Goal: Task Accomplishment & Management: Manage account settings

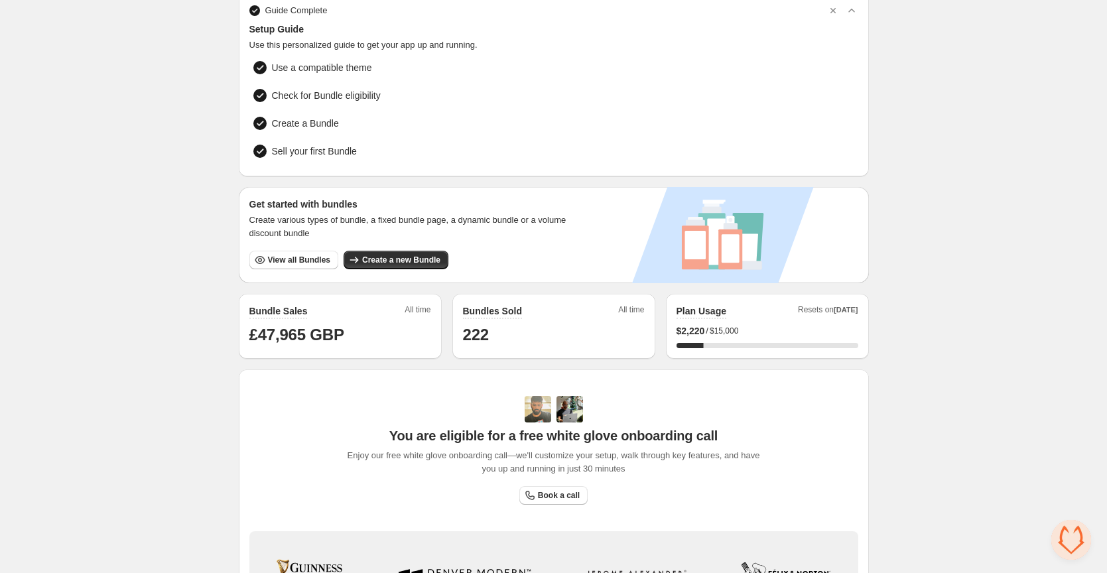
scroll to position [59, 0]
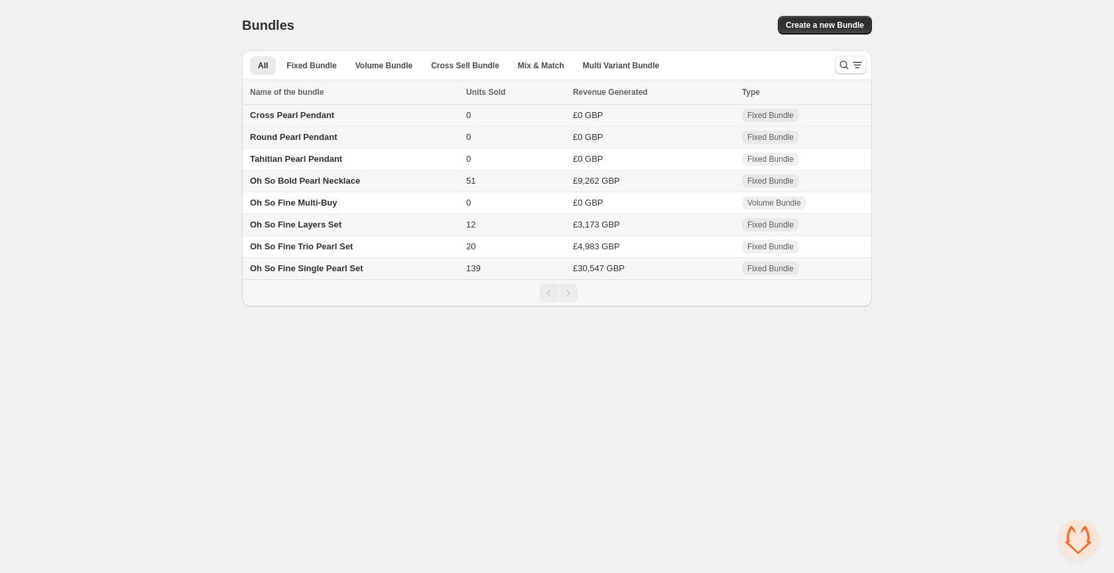
click at [318, 117] on span "Cross Pearl Pendant" at bounding box center [292, 115] width 84 height 10
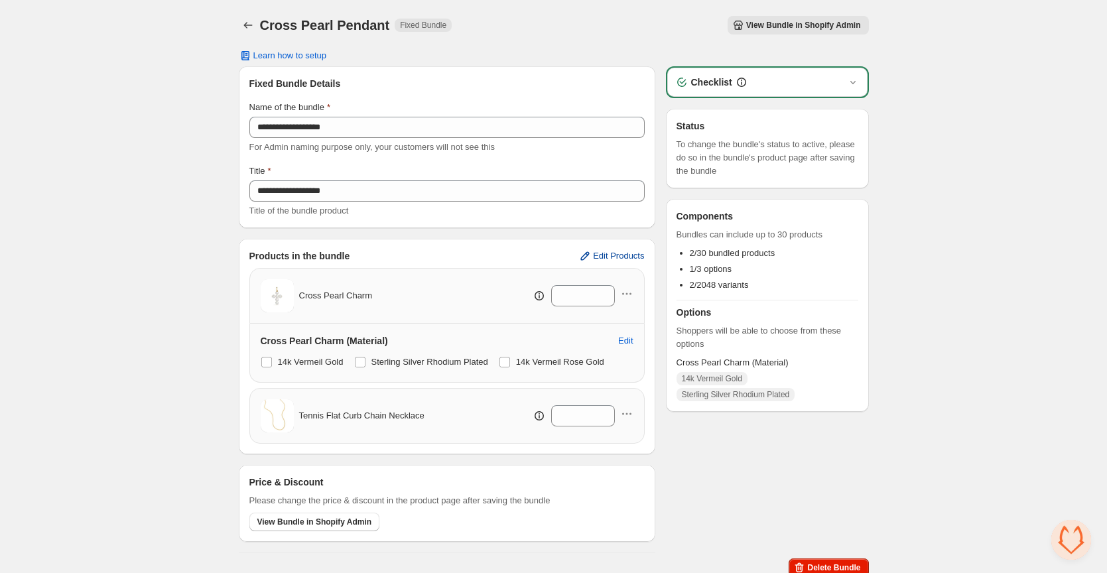
click at [602, 256] on span "Edit Products" at bounding box center [618, 256] width 51 height 11
click at [628, 414] on icon "button" at bounding box center [626, 413] width 13 height 13
click at [627, 463] on span "Remove Product" at bounding box center [633, 461] width 68 height 13
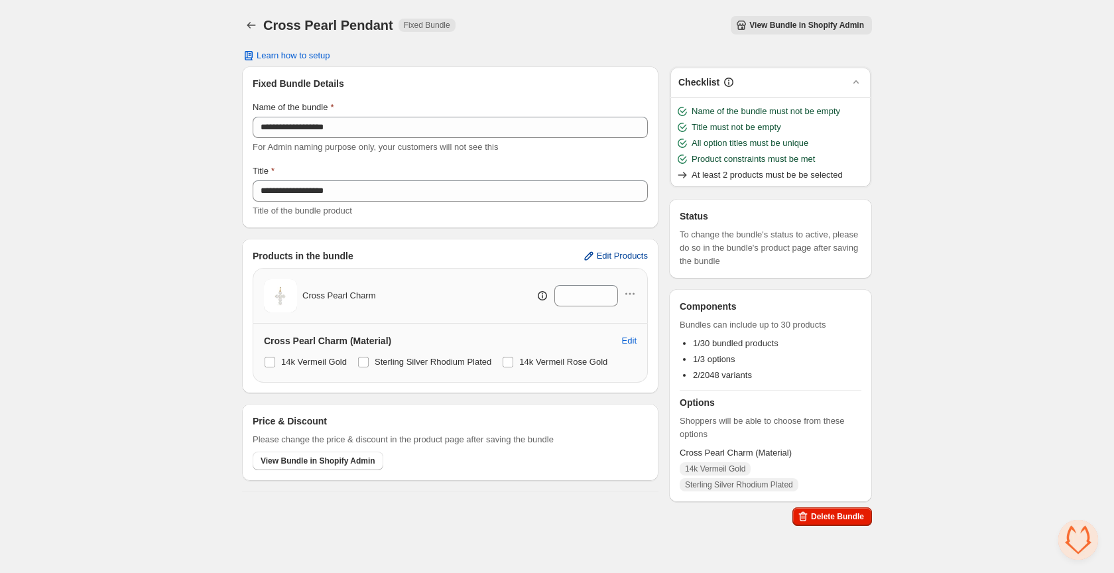
click at [607, 255] on span "Edit Products" at bounding box center [622, 256] width 51 height 11
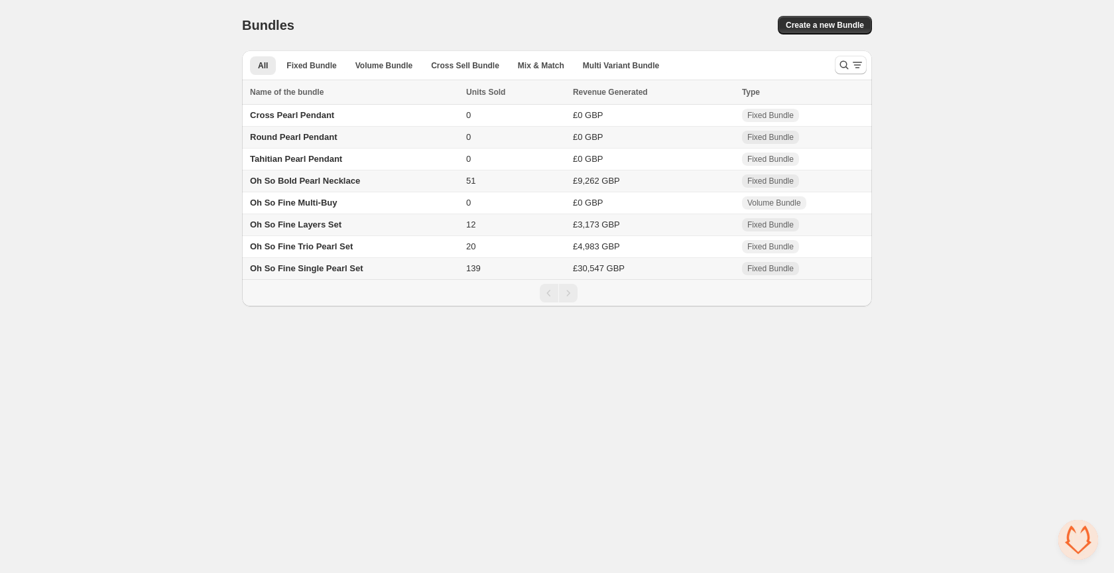
click at [304, 137] on span "Round Pearl Pendant" at bounding box center [293, 137] width 87 height 10
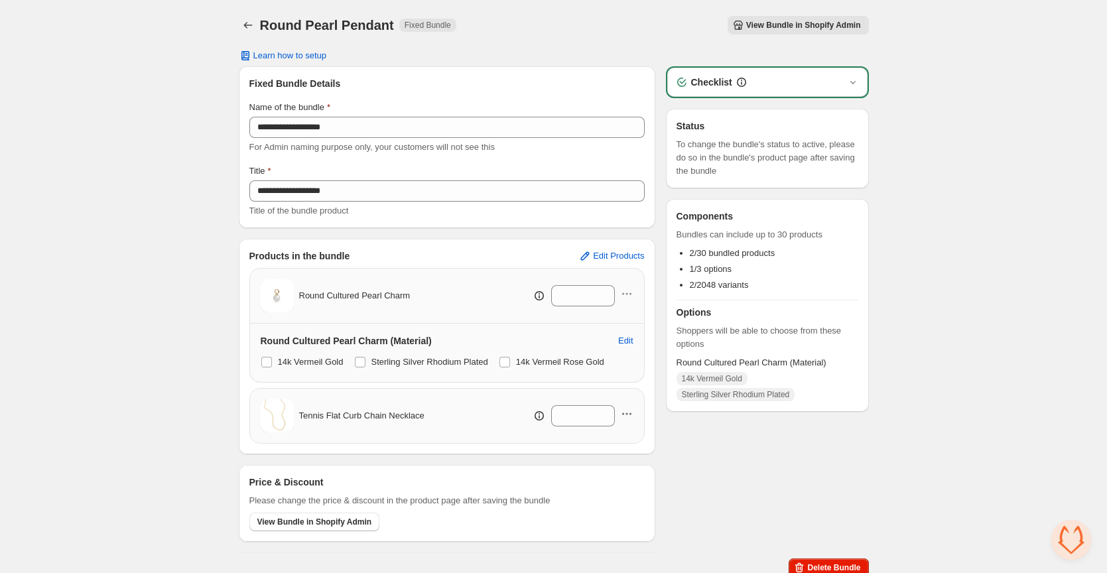
click at [626, 414] on icon "button" at bounding box center [627, 414] width 2 height 2
click at [635, 456] on span "Remove Product" at bounding box center [633, 461] width 68 height 13
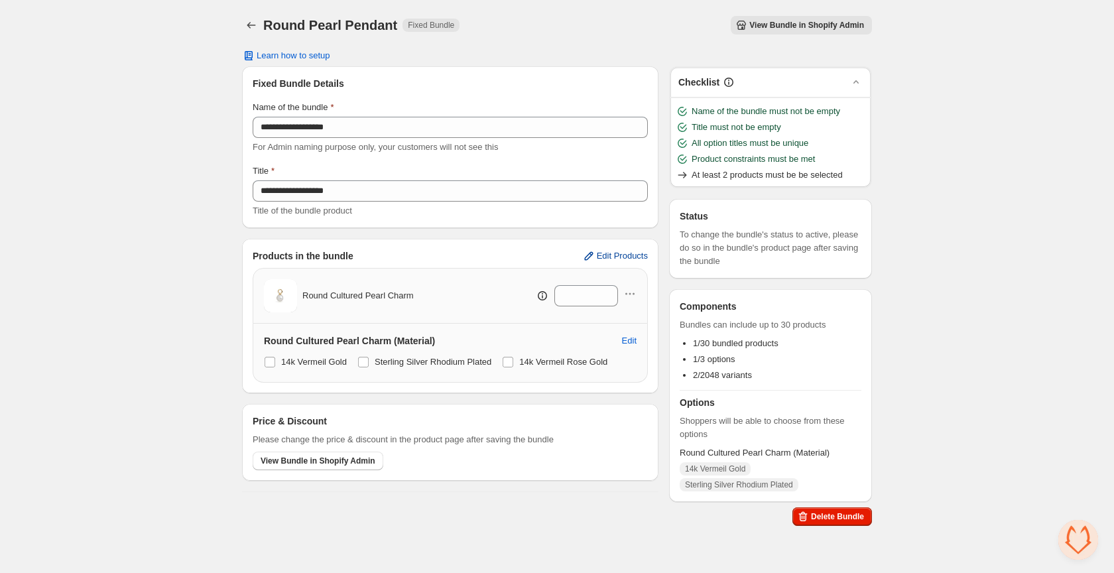
click at [632, 255] on span "Edit Products" at bounding box center [622, 256] width 51 height 11
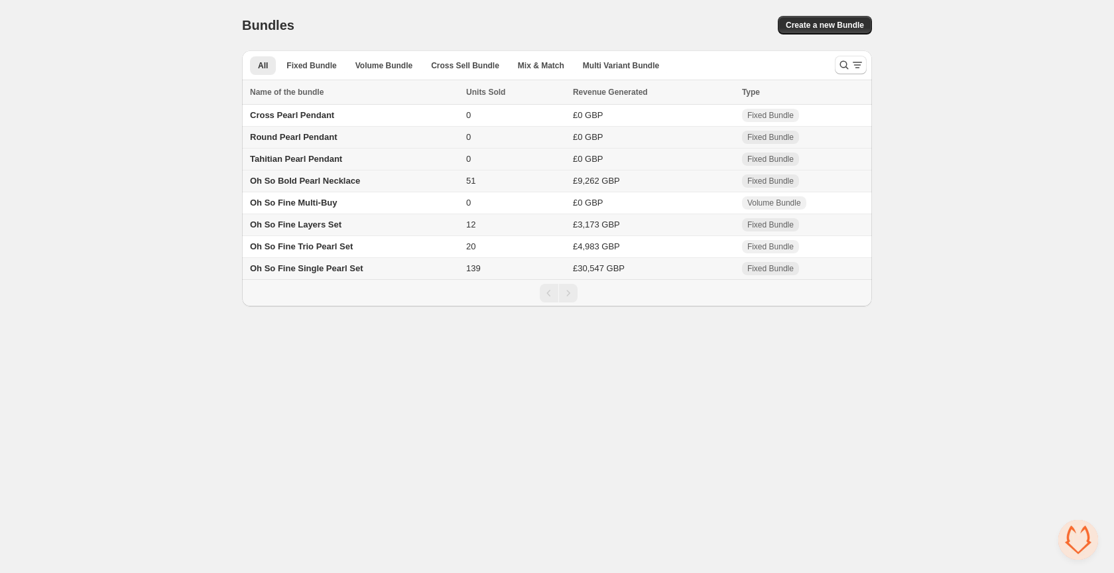
click at [317, 161] on span "Tahitian Pearl Pendant" at bounding box center [296, 159] width 92 height 10
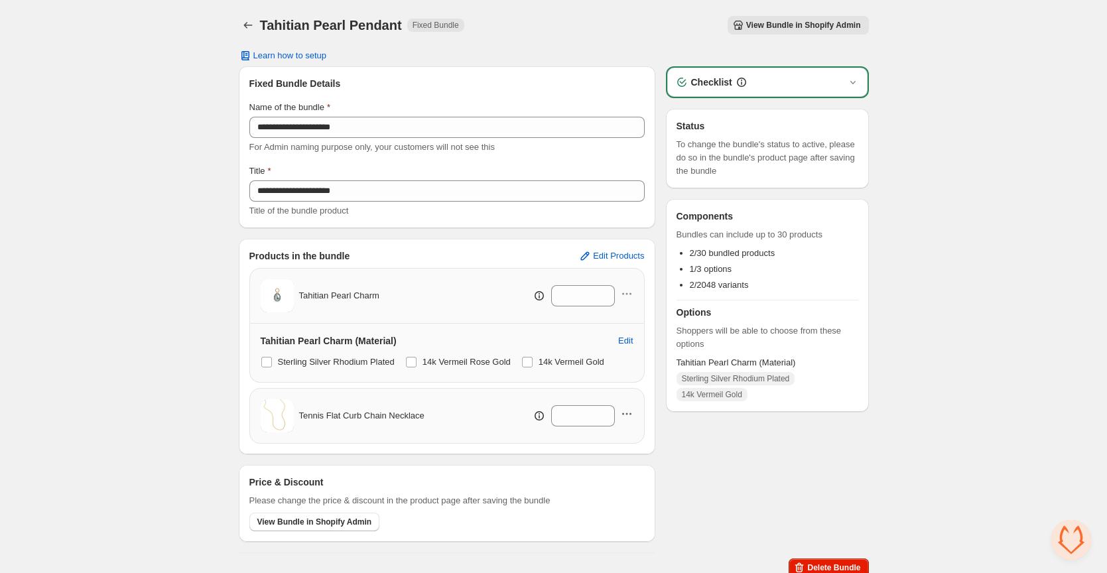
click at [628, 416] on icon "button" at bounding box center [626, 413] width 13 height 13
click at [633, 466] on span "Remove Product" at bounding box center [633, 461] width 68 height 13
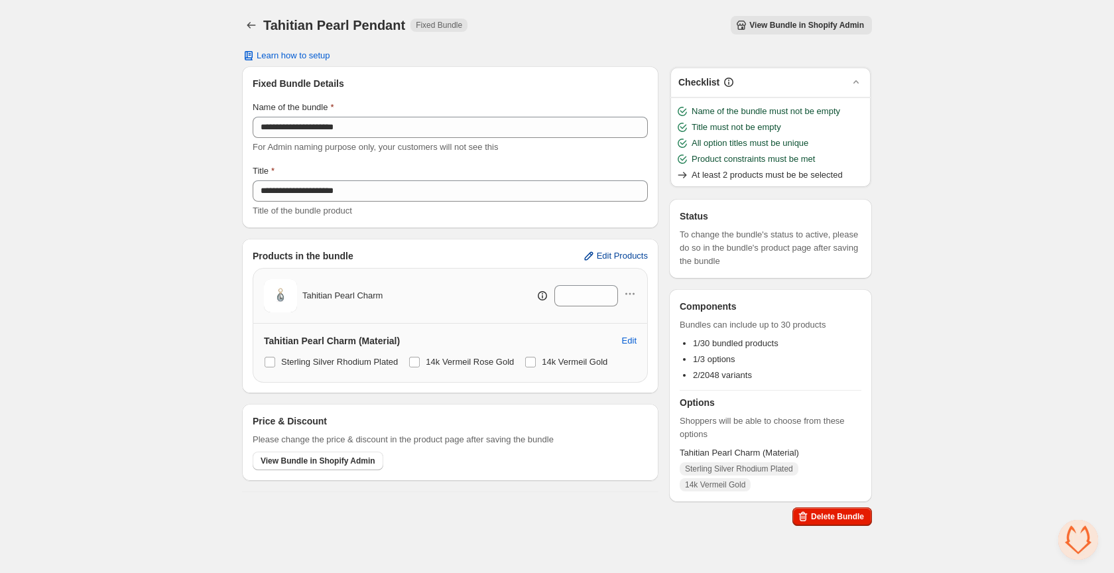
click at [614, 257] on span "Edit Products" at bounding box center [622, 256] width 51 height 11
